Goal: Complete application form

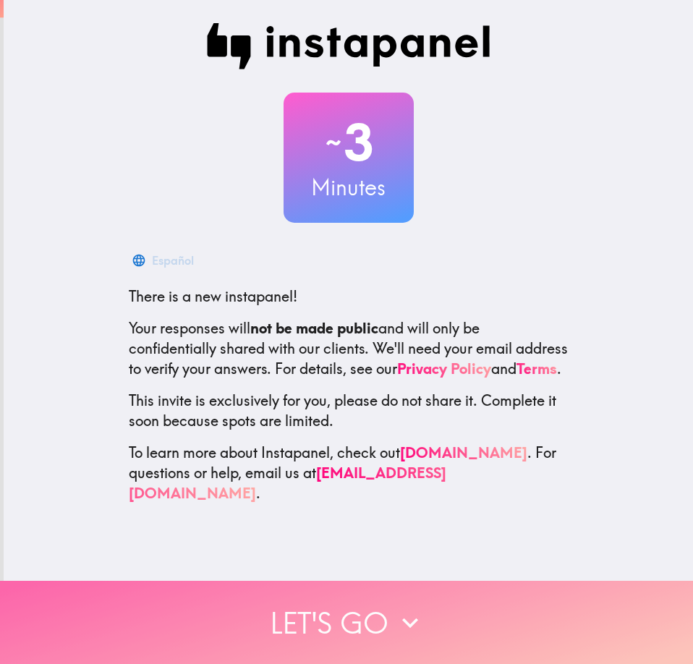
click at [381, 609] on button "Let's go" at bounding box center [346, 622] width 693 height 83
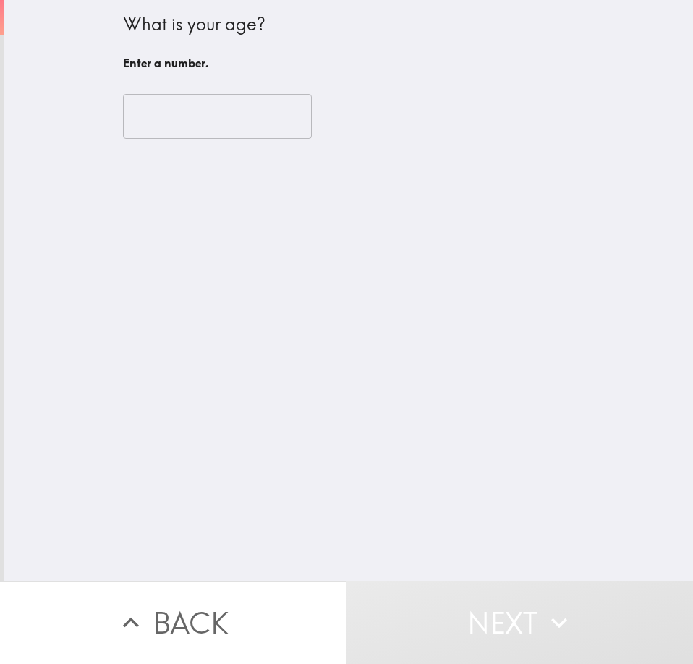
click at [209, 122] on input "number" at bounding box center [217, 116] width 189 height 45
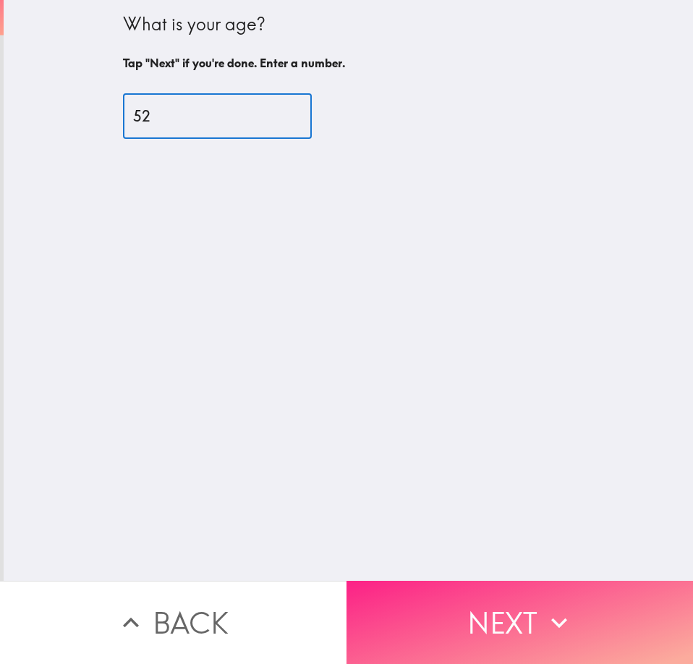
type input "52"
click at [519, 583] on button "Next" at bounding box center [520, 622] width 347 height 83
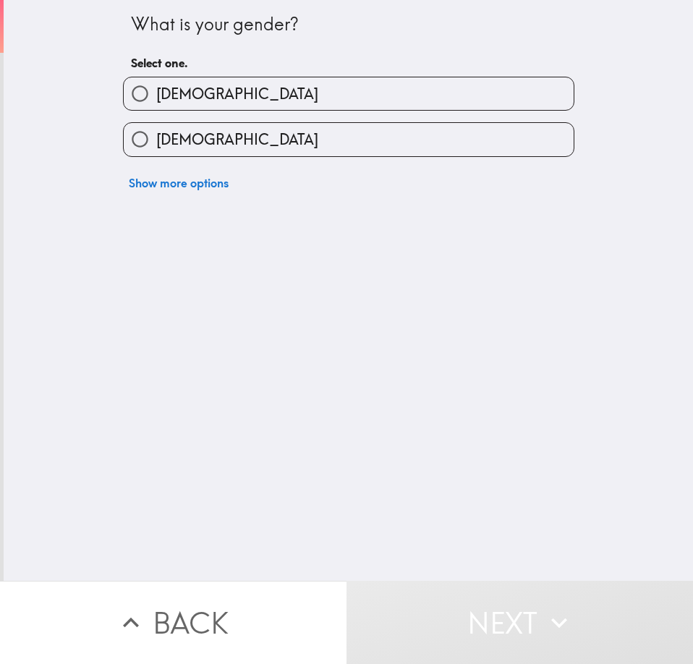
click at [161, 82] on label "[DEMOGRAPHIC_DATA]" at bounding box center [349, 93] width 450 height 33
click at [156, 82] on input "[DEMOGRAPHIC_DATA]" at bounding box center [140, 93] width 33 height 33
radio input "true"
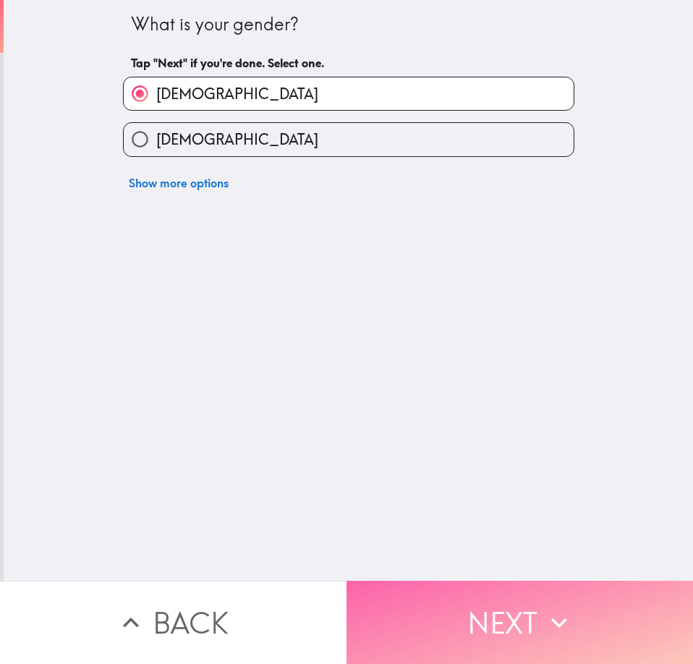
click at [482, 586] on button "Next" at bounding box center [520, 622] width 347 height 83
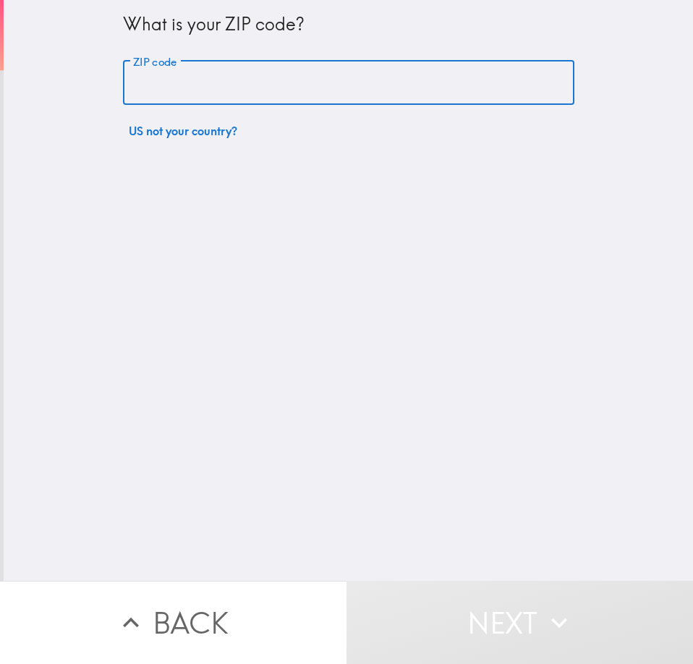
click at [206, 96] on input "ZIP code" at bounding box center [349, 83] width 452 height 45
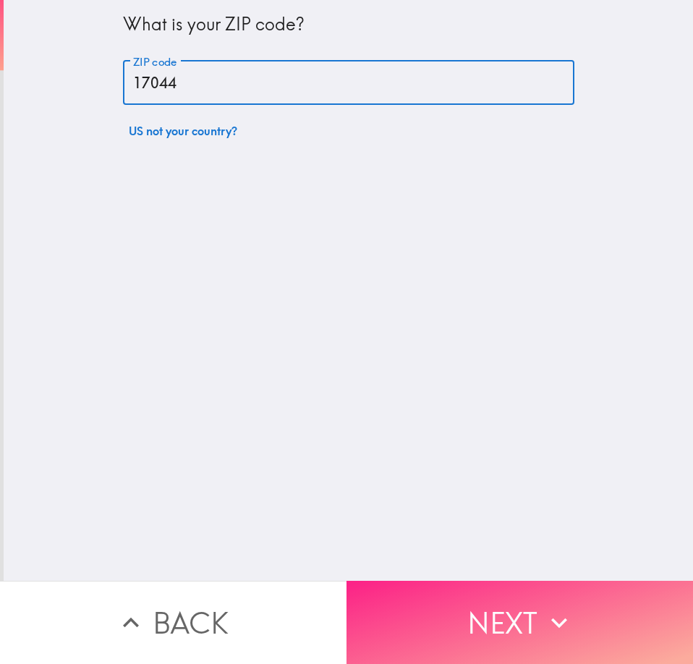
type input "17044"
click at [461, 592] on button "Next" at bounding box center [520, 622] width 347 height 83
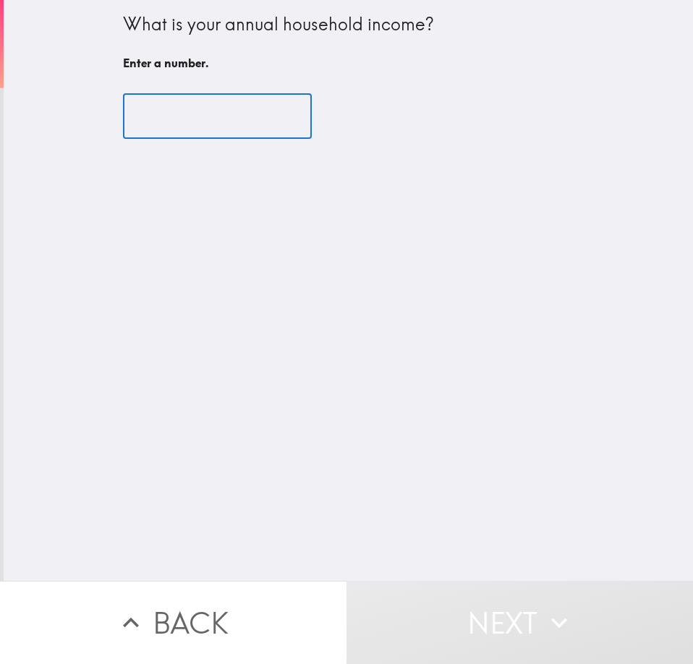
click at [212, 116] on input "number" at bounding box center [217, 116] width 189 height 45
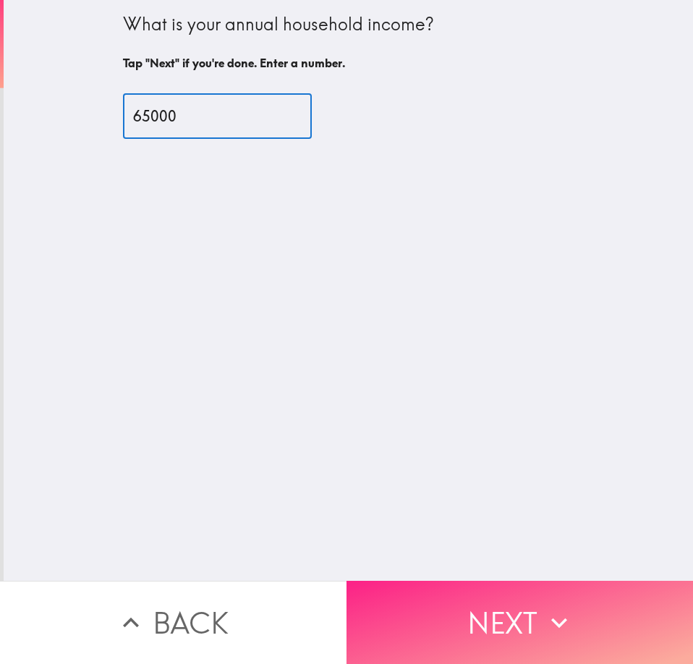
type input "65000"
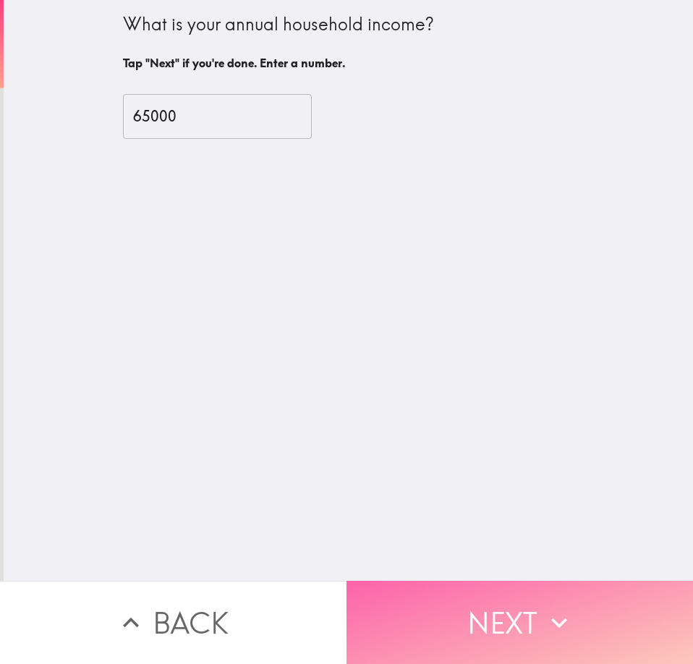
click at [511, 630] on button "Next" at bounding box center [520, 622] width 347 height 83
